Goal: Information Seeking & Learning: Learn about a topic

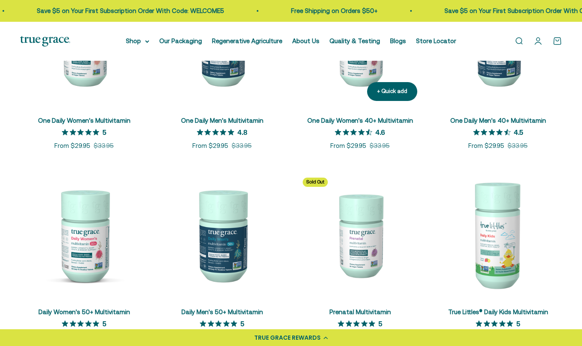
scroll to position [229, 0]
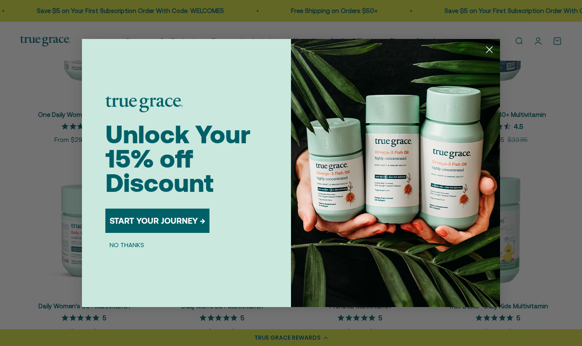
click at [492, 49] on circle "Close dialog" at bounding box center [490, 50] width 14 height 14
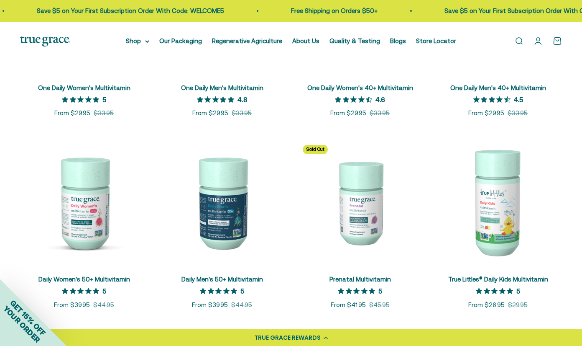
scroll to position [262, 0]
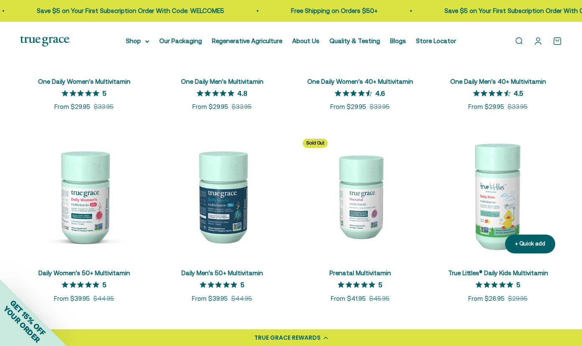
click at [487, 193] on img at bounding box center [498, 196] width 128 height 128
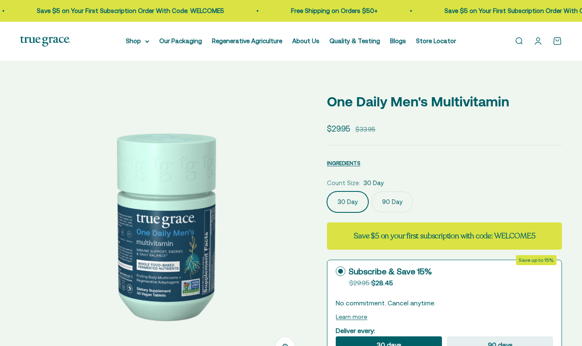
select select "3"
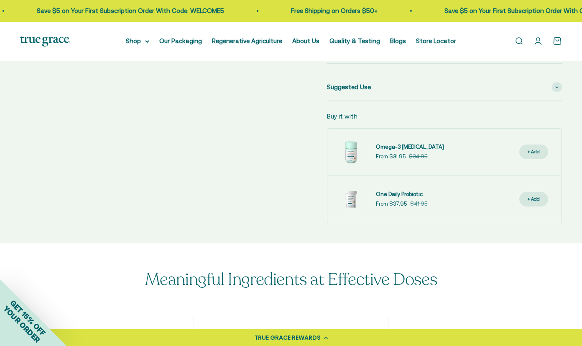
scroll to position [454, 0]
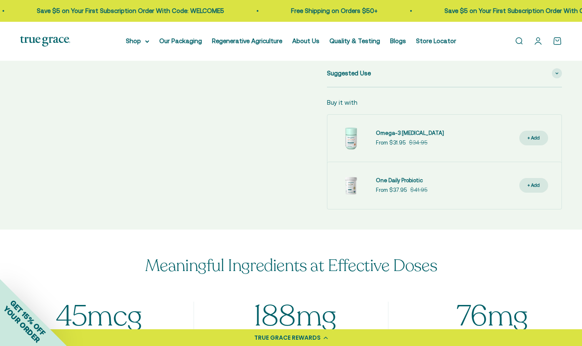
click at [397, 136] on link "Omega-3 [MEDICAL_DATA]" at bounding box center [410, 133] width 68 height 9
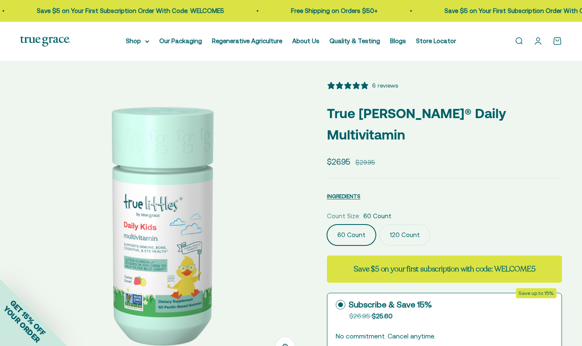
select select "3"
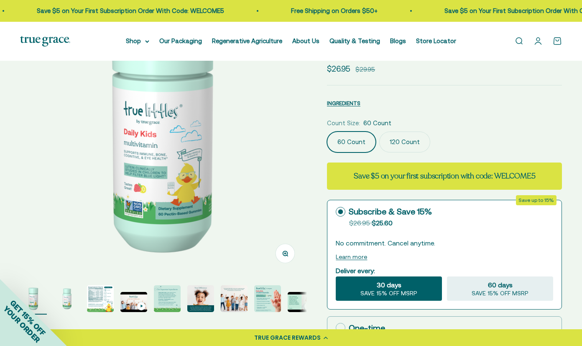
scroll to position [176, 0]
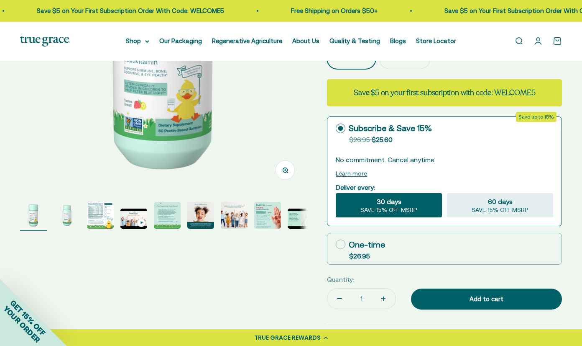
click at [165, 215] on img "Go to item 5" at bounding box center [167, 215] width 27 height 27
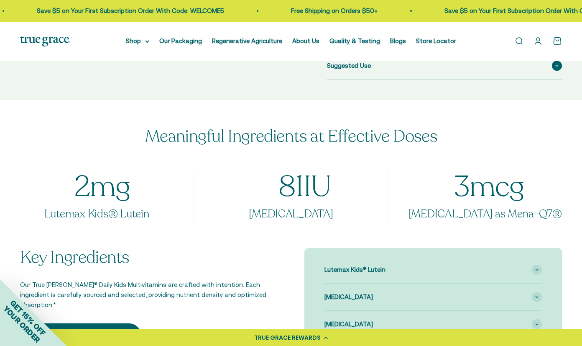
scroll to position [557, 0]
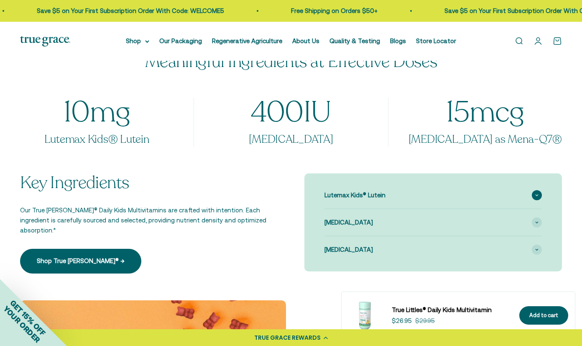
click at [382, 190] on span "Lutemax Kids® Lutein" at bounding box center [355, 195] width 61 height 10
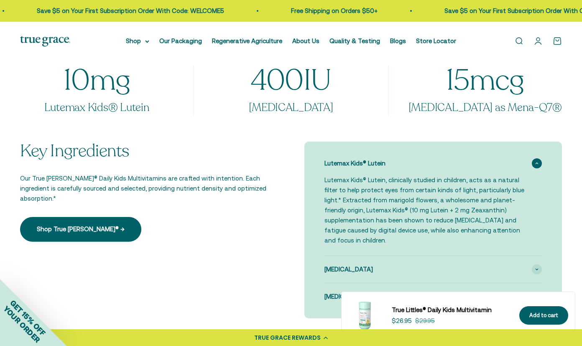
scroll to position [592, 0]
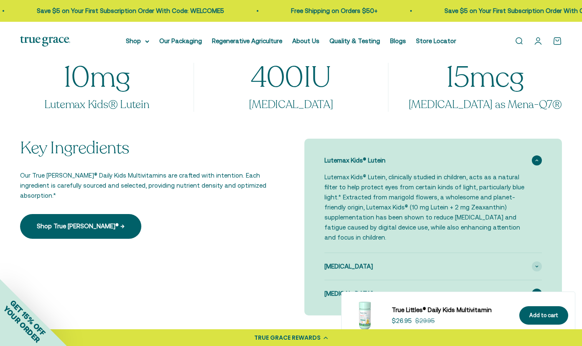
click at [367, 280] on div "[MEDICAL_DATA]" at bounding box center [434, 293] width 218 height 27
click at [367, 253] on div "[MEDICAL_DATA]" at bounding box center [434, 266] width 218 height 27
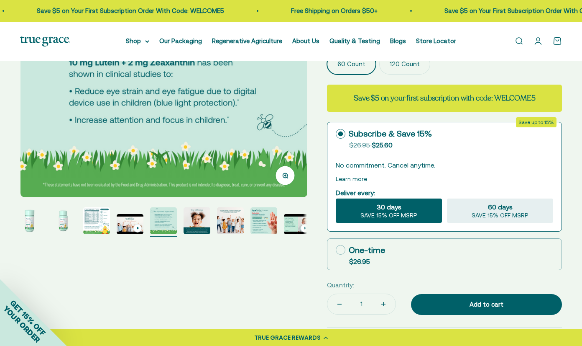
scroll to position [161, 0]
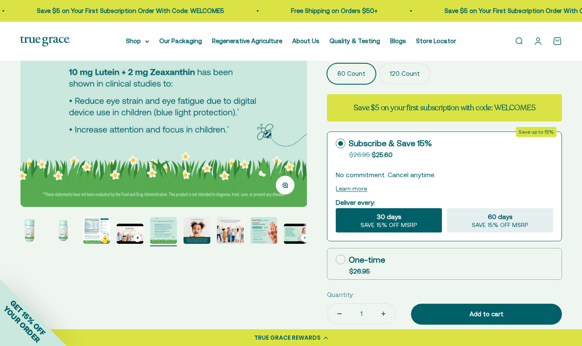
click at [162, 225] on img "Go to item 5" at bounding box center [163, 230] width 27 height 27
click at [120, 229] on img "Go to item 4" at bounding box center [130, 233] width 27 height 20
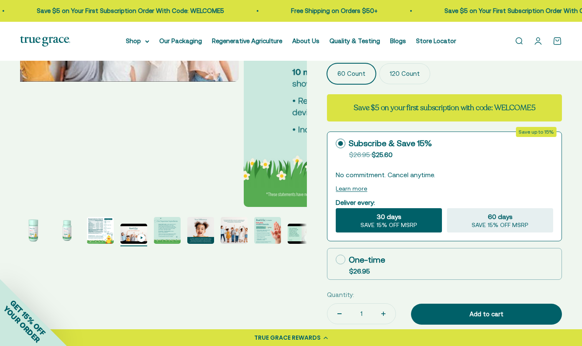
click at [95, 229] on img "Go to item 3" at bounding box center [100, 230] width 27 height 27
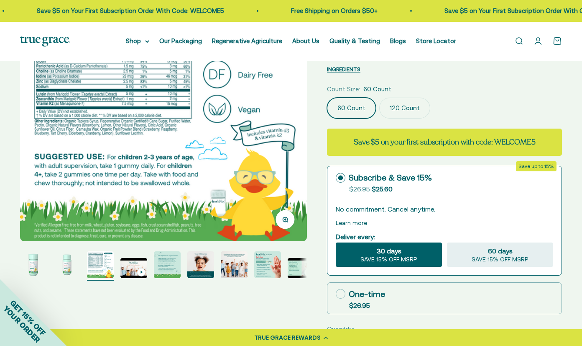
scroll to position [6, 0]
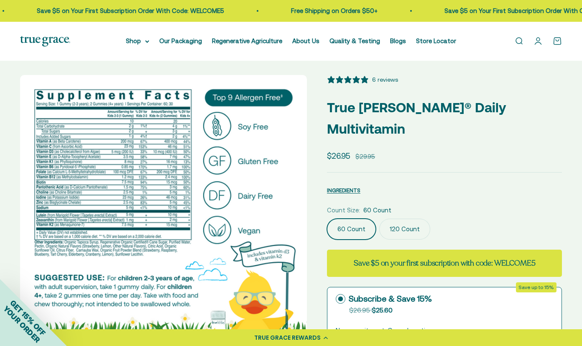
click at [123, 200] on img at bounding box center [163, 218] width 287 height 287
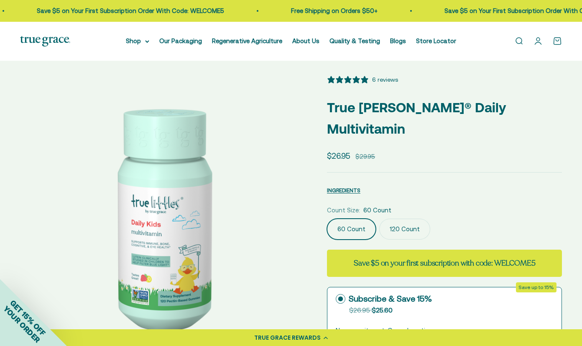
scroll to position [0, 292]
click at [311, 218] on div "Zoom Go to item 1 Go to item 2 Go to item 3 Go to item 4 Go to item 5 Go to ite…" at bounding box center [291, 316] width 542 height 482
click at [303, 224] on img at bounding box center [163, 218] width 287 height 287
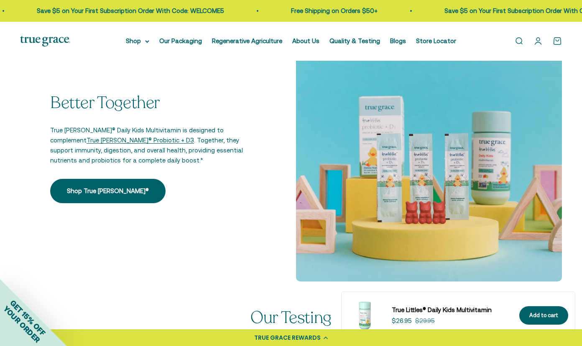
scroll to position [1142, 0]
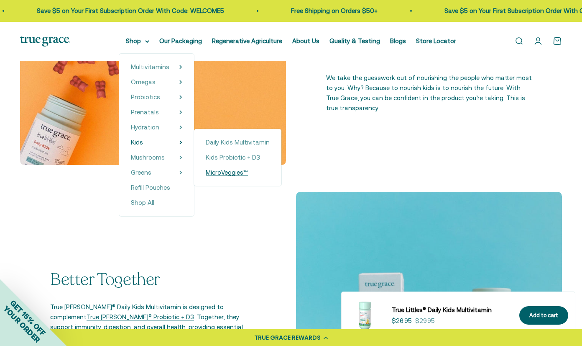
click at [235, 175] on span "MicroVeggies™" at bounding box center [227, 172] width 42 height 7
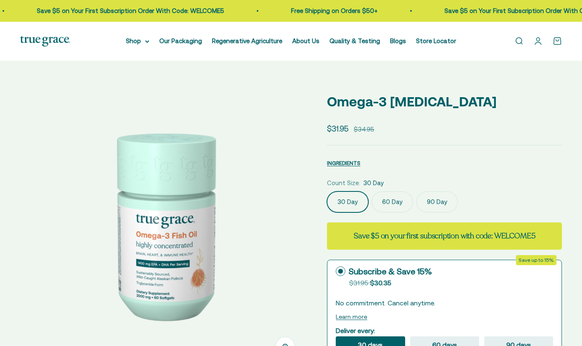
select select "3"
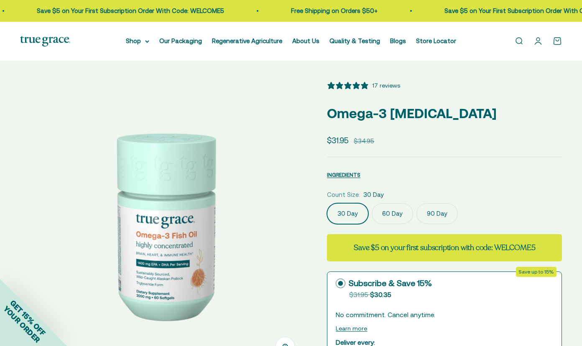
click at [178, 270] on img at bounding box center [163, 224] width 287 height 287
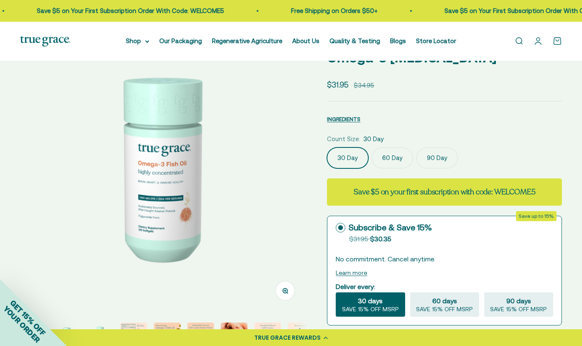
scroll to position [57, 0]
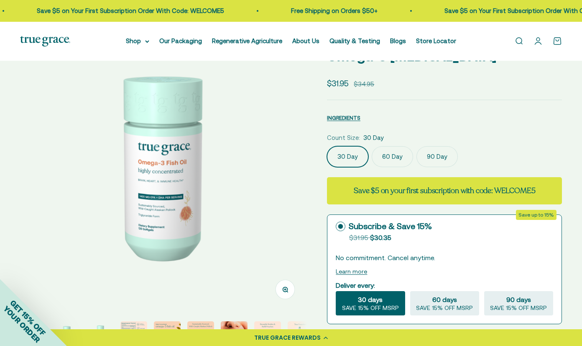
click at [418, 159] on label "90 Day" at bounding box center [437, 156] width 41 height 21
click at [327, 146] on input "90 Day" at bounding box center [327, 146] width 0 height 0
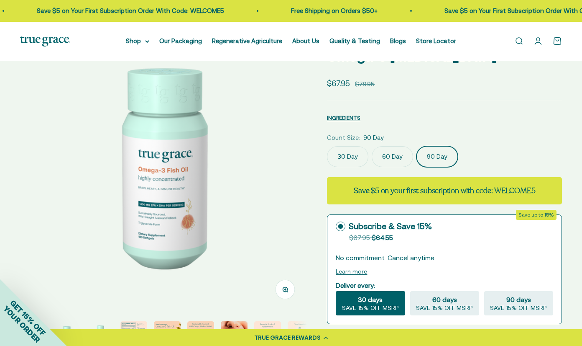
click at [406, 158] on label "60 Day" at bounding box center [392, 156] width 41 height 21
click at [327, 146] on input "60 Day" at bounding box center [327, 146] width 0 height 0
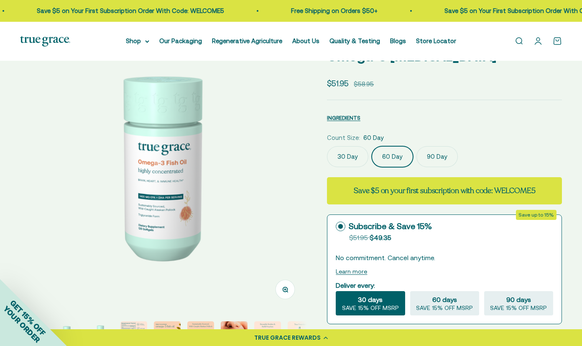
click at [440, 151] on label "90 Day" at bounding box center [437, 156] width 41 height 21
click at [327, 146] on input "90 Day" at bounding box center [327, 146] width 0 height 0
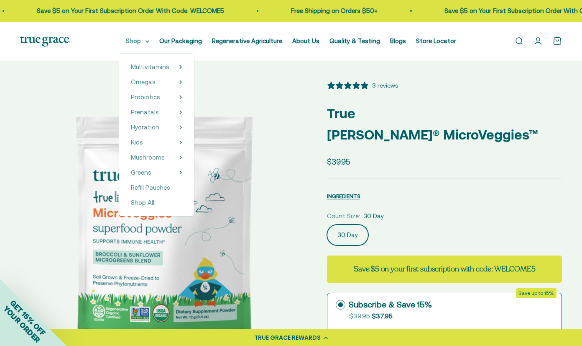
select select "3"
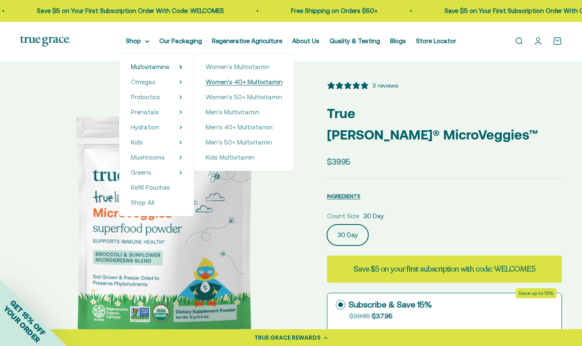
click at [244, 85] on span "Women's 40+ Multivitamin" at bounding box center [244, 81] width 77 height 7
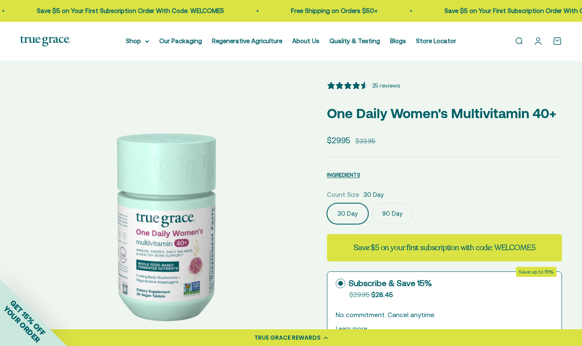
select select "3"
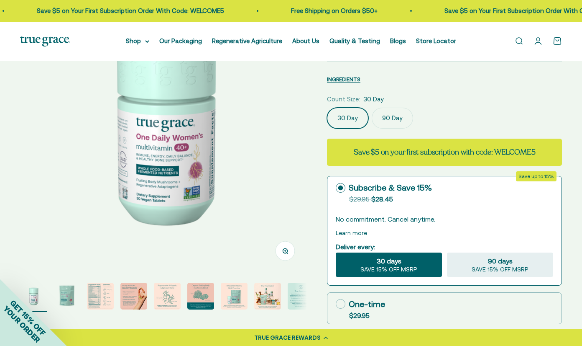
scroll to position [98, 0]
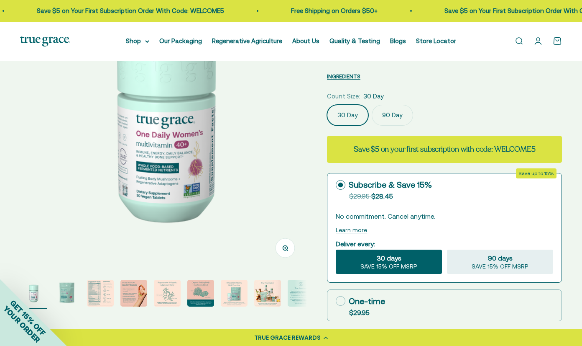
click at [105, 291] on img "Go to item 3" at bounding box center [100, 292] width 27 height 27
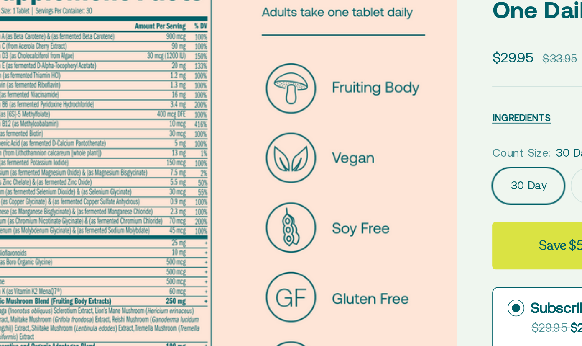
scroll to position [0, 584]
